Goal: Task Accomplishment & Management: Manage account settings

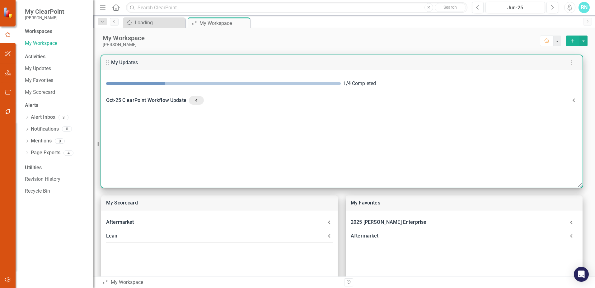
click at [154, 100] on div "Oct-25 ClearPoint Workflow Update 4" at bounding box center [338, 100] width 464 height 9
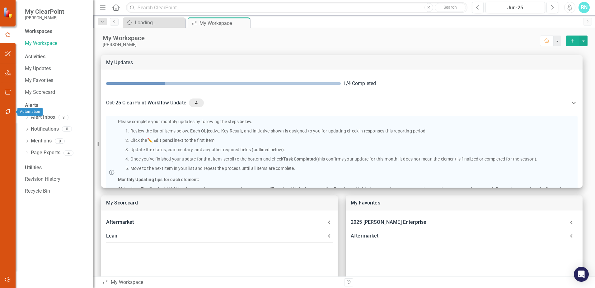
click at [5, 111] on icon "button" at bounding box center [8, 111] width 7 height 5
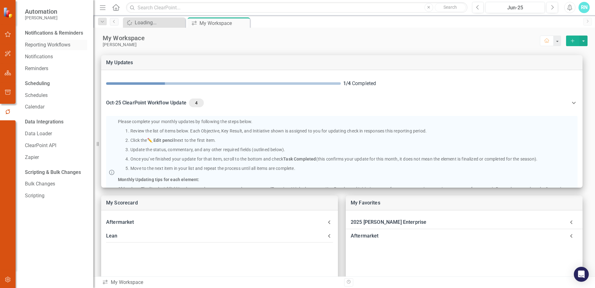
click at [43, 44] on link "Reporting Workflows" at bounding box center [56, 44] width 62 height 7
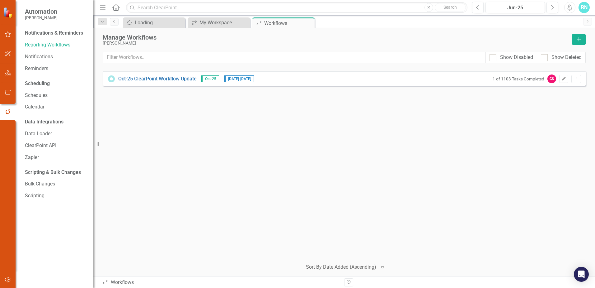
click at [565, 79] on icon "Edit" at bounding box center [563, 79] width 5 height 4
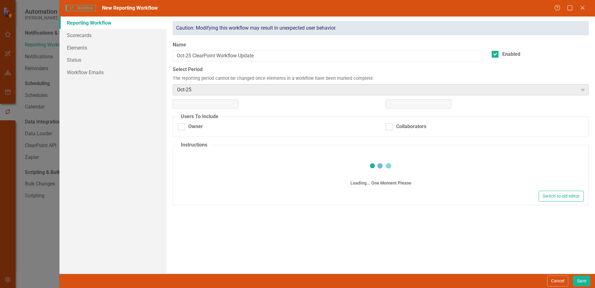
checkbox input "true"
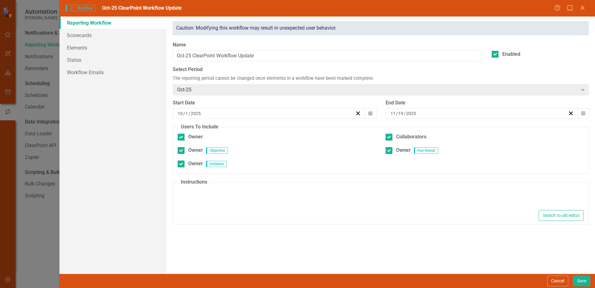
type textarea "<l ipsu-dolor="399" sita-con="839">Adipis elitsedd eius tempori utlabor et dolo…"
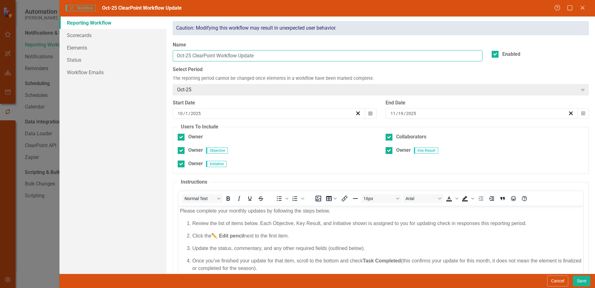
click at [194, 55] on input "Oct-25 ClearPoint Workflow Update" at bounding box center [328, 56] width 310 height 12
drag, startPoint x: 194, startPoint y: 55, endPoint x: 262, endPoint y: 54, distance: 67.5
click at [262, 54] on input "Oct-25 ClearPoint Workflow Update" at bounding box center [328, 56] width 310 height 12
type input "Oct-25 Click Here to Begin Your Monthly Updating"
click at [524, 68] on label "Select Period" at bounding box center [381, 69] width 416 height 7
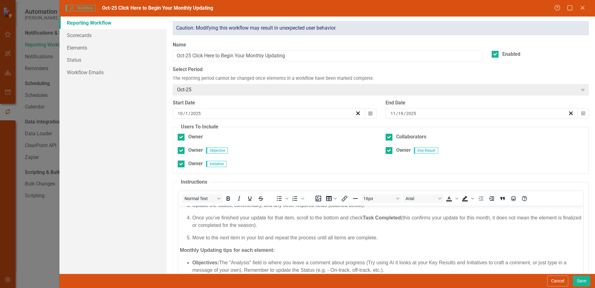
scroll to position [46, 0]
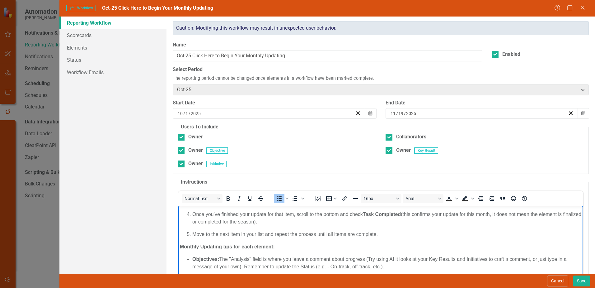
click at [395, 259] on p "Objectives: The "Analysis" field is where you leave a comment about progress (T…" at bounding box center [386, 262] width 389 height 15
click at [503, 260] on p "Objectives: The "Analysis" field is where you leave a comment about progress (T…" at bounding box center [386, 262] width 389 height 15
click at [200, 264] on p "Objectives: The "Analysis" field is where you leave a comment about progress (T…" at bounding box center [386, 262] width 389 height 15
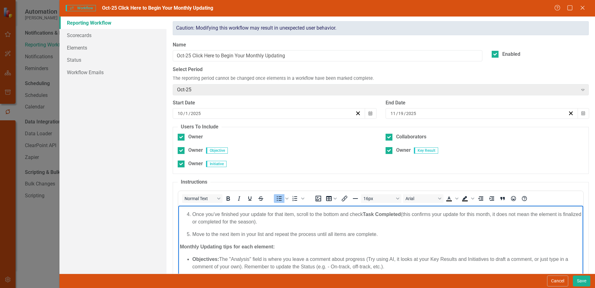
scroll to position [31, 0]
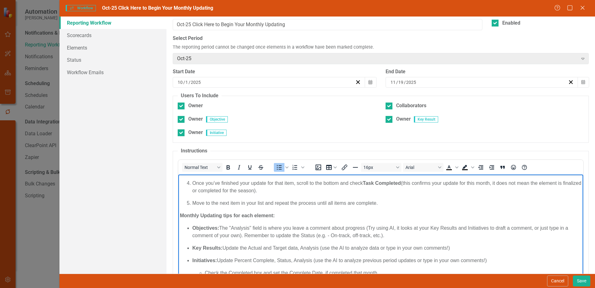
click at [260, 235] on p "Objectives: The "Analysis" field is where you leave a comment about progress (T…" at bounding box center [386, 231] width 389 height 15
click at [387, 234] on p "Objectives: The "Analysis" field is where you leave a comment about progress (T…" at bounding box center [386, 231] width 389 height 15
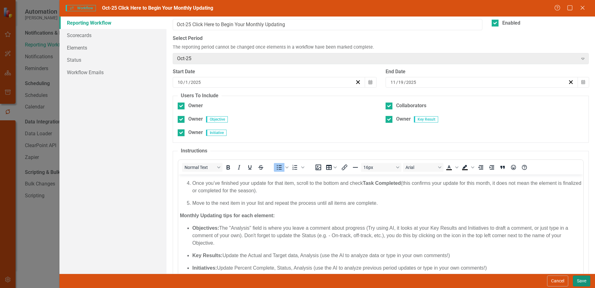
click at [583, 283] on button "Save" at bounding box center [581, 280] width 17 height 11
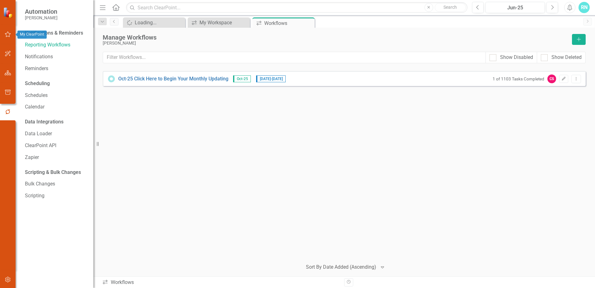
click at [9, 34] on icon "button" at bounding box center [8, 34] width 7 height 5
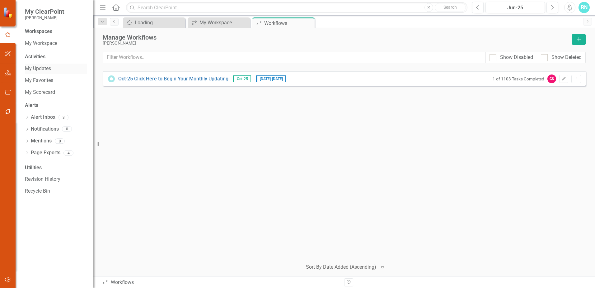
click at [37, 69] on link "My Updates" at bounding box center [56, 68] width 62 height 7
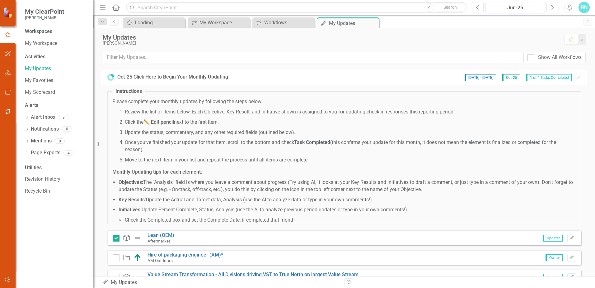
click at [210, 75] on div "Oct-25 Click Here to Begin Your Monthly Updating" at bounding box center [172, 76] width 111 height 7
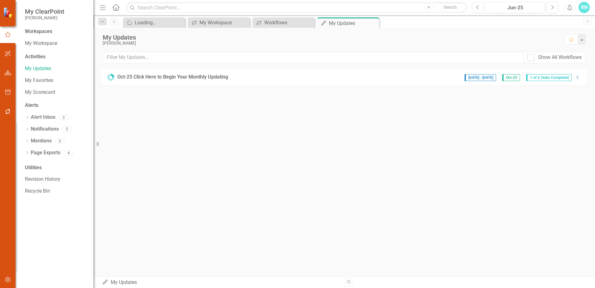
click at [210, 75] on div "Oct-25 Click Here to Begin Your Monthly Updating" at bounding box center [172, 76] width 111 height 7
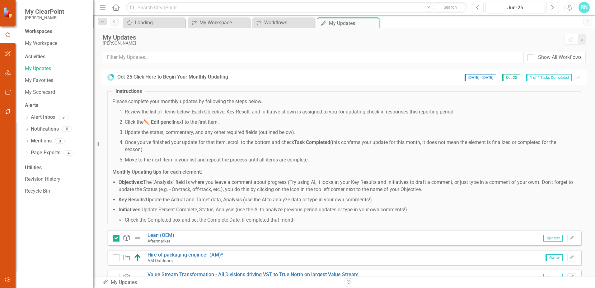
click at [193, 75] on div "Oct-25 Click Here to Begin Your Monthly Updating" at bounding box center [172, 76] width 111 height 7
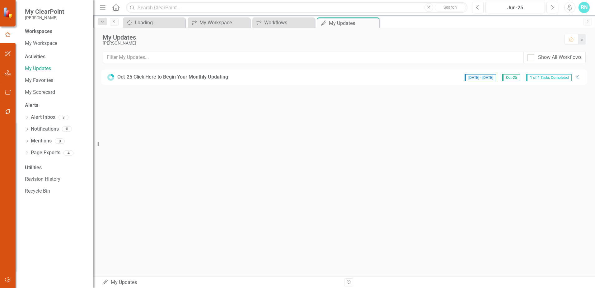
click at [193, 75] on div "Oct-25 Click Here to Begin Your Monthly Updating" at bounding box center [172, 76] width 111 height 7
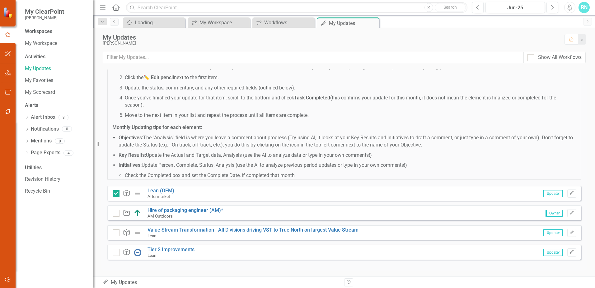
scroll to position [46, 0]
click at [161, 209] on link "Hire of packaging engineer (AM)*" at bounding box center [185, 208] width 76 height 6
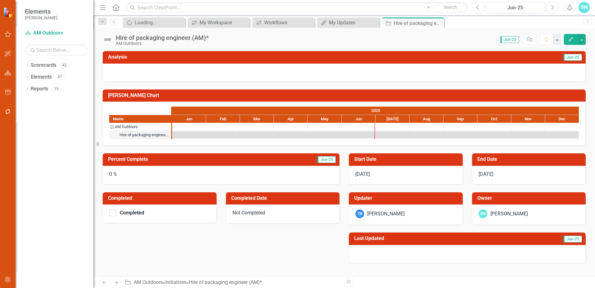
click at [107, 39] on img at bounding box center [108, 40] width 10 height 10
click at [571, 40] on icon "button" at bounding box center [570, 39] width 4 height 4
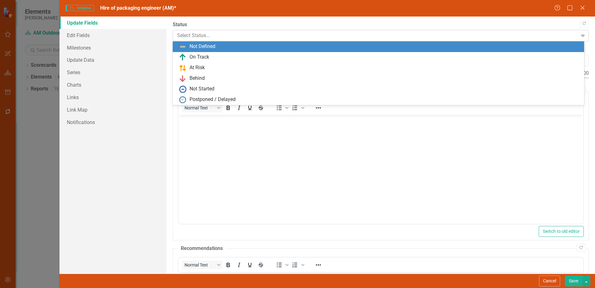
click at [184, 36] on div at bounding box center [375, 35] width 397 height 8
click at [199, 24] on label "Status" at bounding box center [381, 24] width 416 height 7
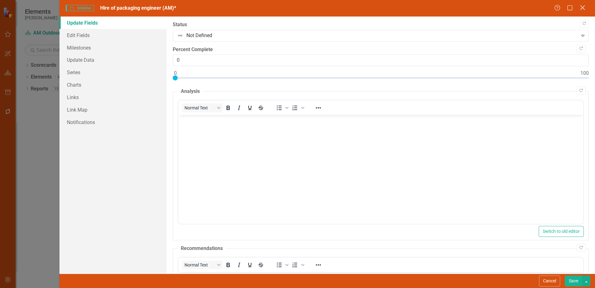
click at [583, 5] on icon "Close" at bounding box center [582, 8] width 8 height 6
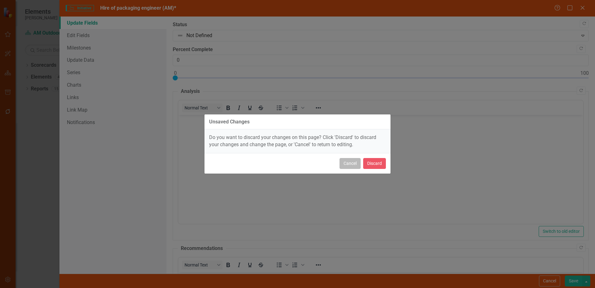
click at [351, 161] on button "Cancel" at bounding box center [349, 163] width 21 height 11
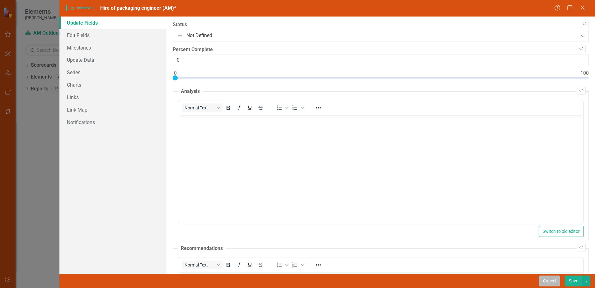
click at [546, 280] on button "Cancel" at bounding box center [549, 280] width 21 height 11
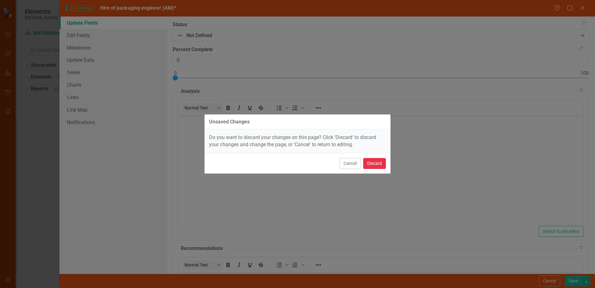
click at [382, 160] on button "Discard" at bounding box center [374, 163] width 23 height 11
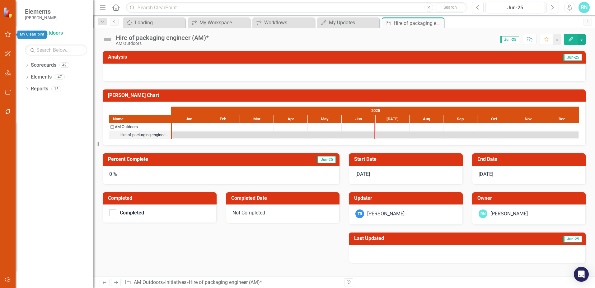
click at [3, 32] on button "button" at bounding box center [8, 34] width 14 height 13
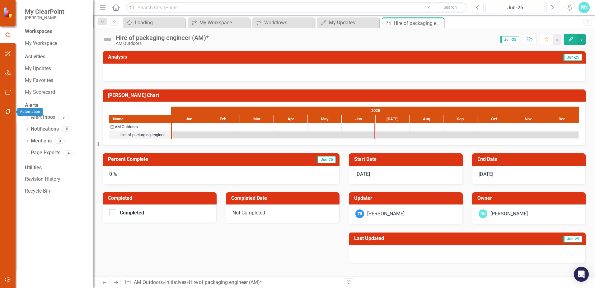
click at [7, 114] on icon "button" at bounding box center [8, 111] width 7 height 5
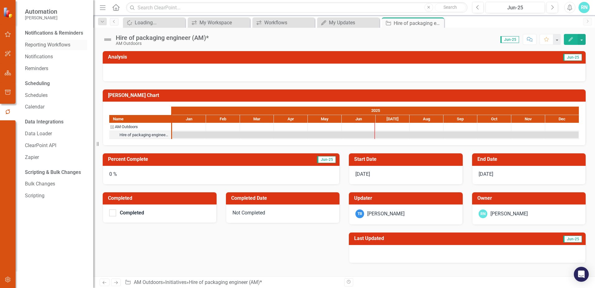
click at [56, 44] on link "Reporting Workflows" at bounding box center [56, 44] width 62 height 7
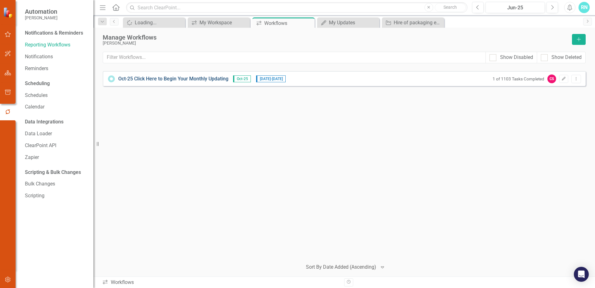
click at [199, 78] on link "Oct-25 Click Here to Begin Your Monthly Updating" at bounding box center [173, 78] width 110 height 7
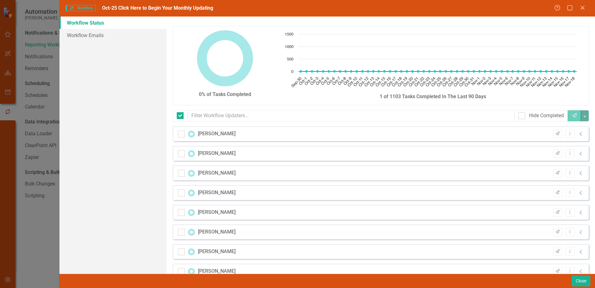
checkbox input "false"
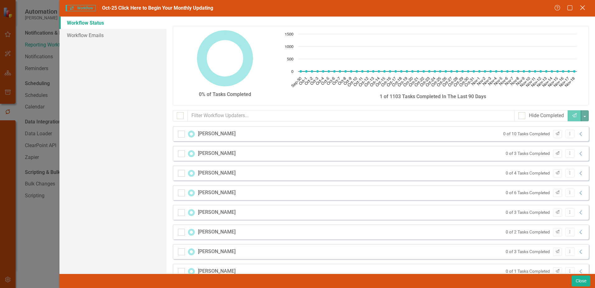
click at [582, 6] on icon "Close" at bounding box center [582, 8] width 8 height 6
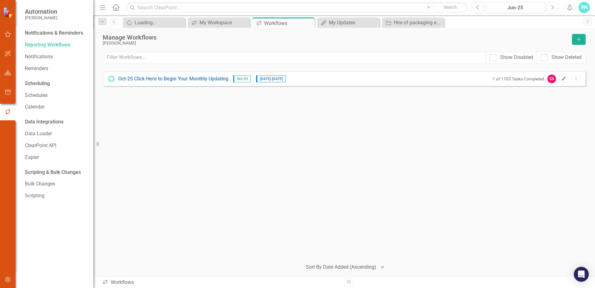
click at [564, 80] on icon "Edit" at bounding box center [563, 79] width 5 height 4
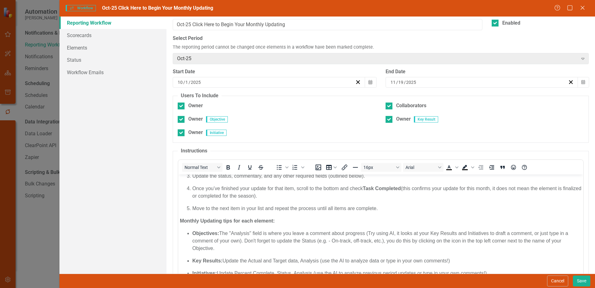
scroll to position [54, 0]
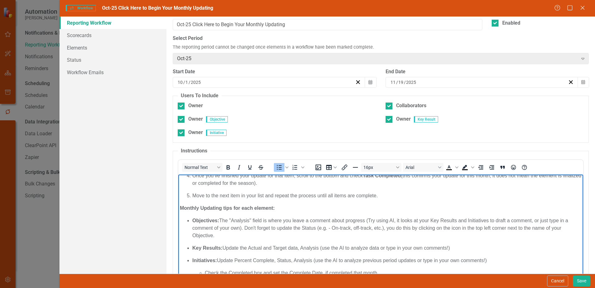
drag, startPoint x: 245, startPoint y: 226, endPoint x: 245, endPoint y: 231, distance: 5.3
click at [245, 231] on p "Objectives: The "Analysis" field is where you leave a comment about progress (T…" at bounding box center [386, 227] width 389 height 22
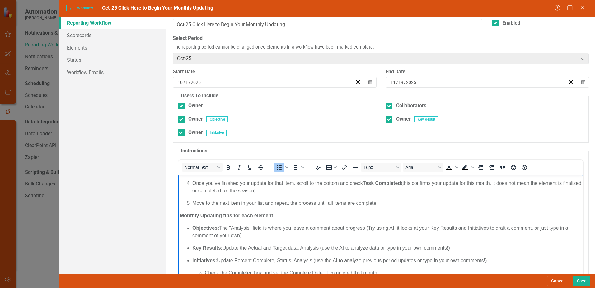
click at [302, 248] on p "Key Results: Update the Actual and Target data, Analysis (use the AI to analyze…" at bounding box center [386, 247] width 389 height 7
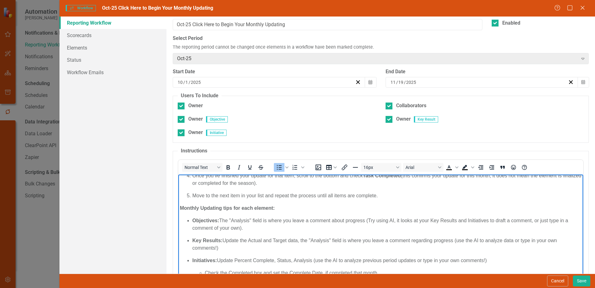
click at [342, 219] on p "Objectives: The "Analysis" field is where you leave a comment about progress (T…" at bounding box center [386, 223] width 389 height 15
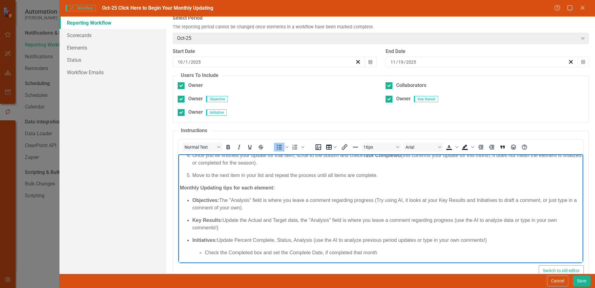
scroll to position [62, 0]
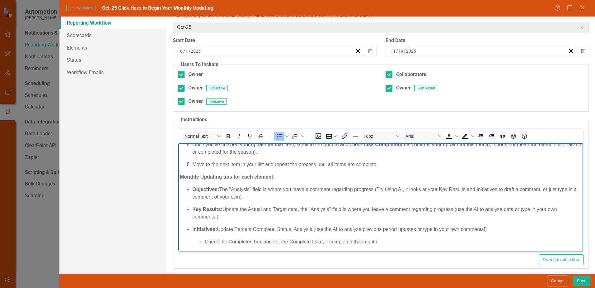
click at [487, 228] on p "Initiatives: Update Percent Complete, Status, Analysis (use the AI to analyze p…" at bounding box center [386, 228] width 389 height 7
click at [216, 214] on p "Key Results: Update the Actual and Target data, the "Analysis" field is where y…" at bounding box center [386, 212] width 389 height 15
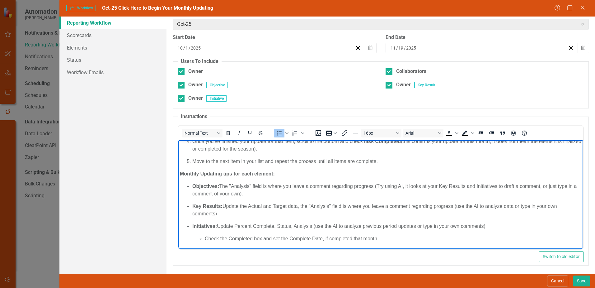
scroll to position [66, 0]
click at [329, 237] on li "Check the Completed box and set the Complete Date, if completed that month" at bounding box center [393, 236] width 377 height 7
click at [578, 280] on button "Save" at bounding box center [581, 280] width 17 height 11
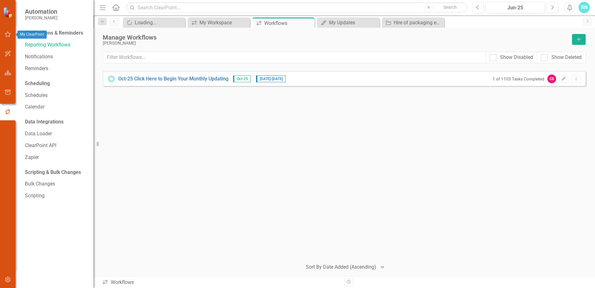
click at [9, 29] on button "button" at bounding box center [8, 34] width 14 height 13
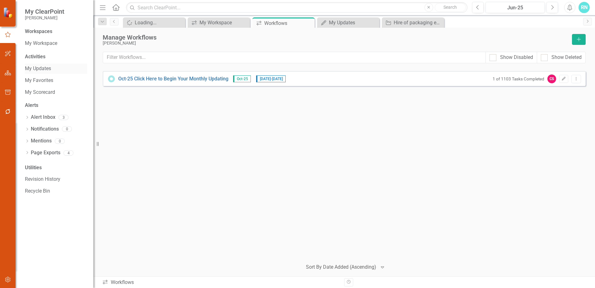
click at [48, 68] on link "My Updates" at bounding box center [56, 68] width 62 height 7
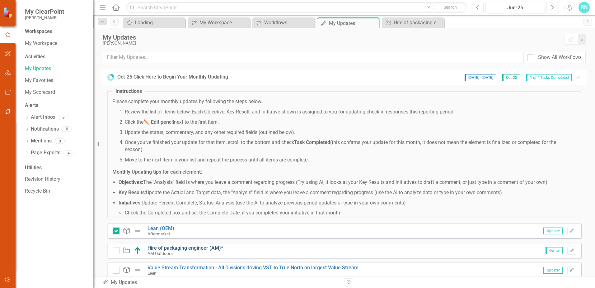
click at [188, 246] on link "Hire of packaging engineer (AM)*" at bounding box center [185, 248] width 76 height 6
